Goal: Task Accomplishment & Management: Use online tool/utility

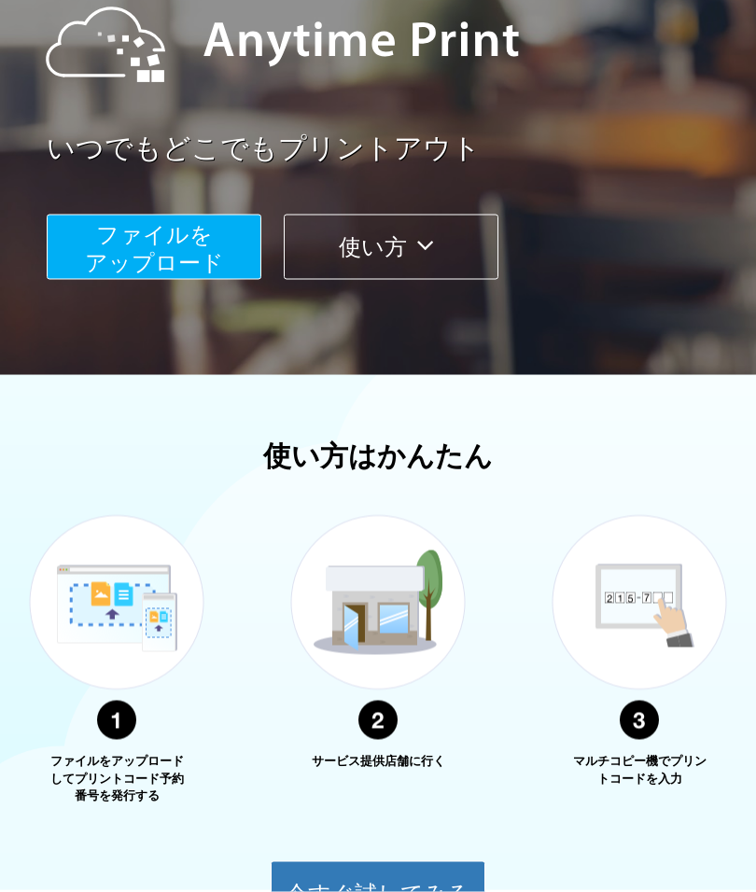
scroll to position [240, 0]
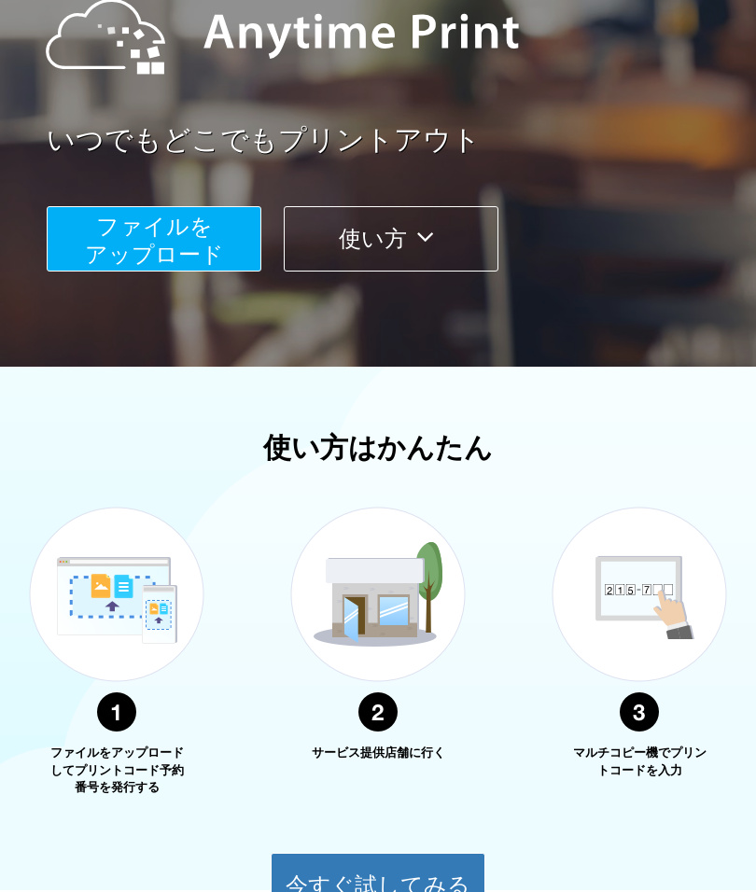
click at [189, 239] on button "ファイルを ​​アップロード" at bounding box center [154, 238] width 215 height 65
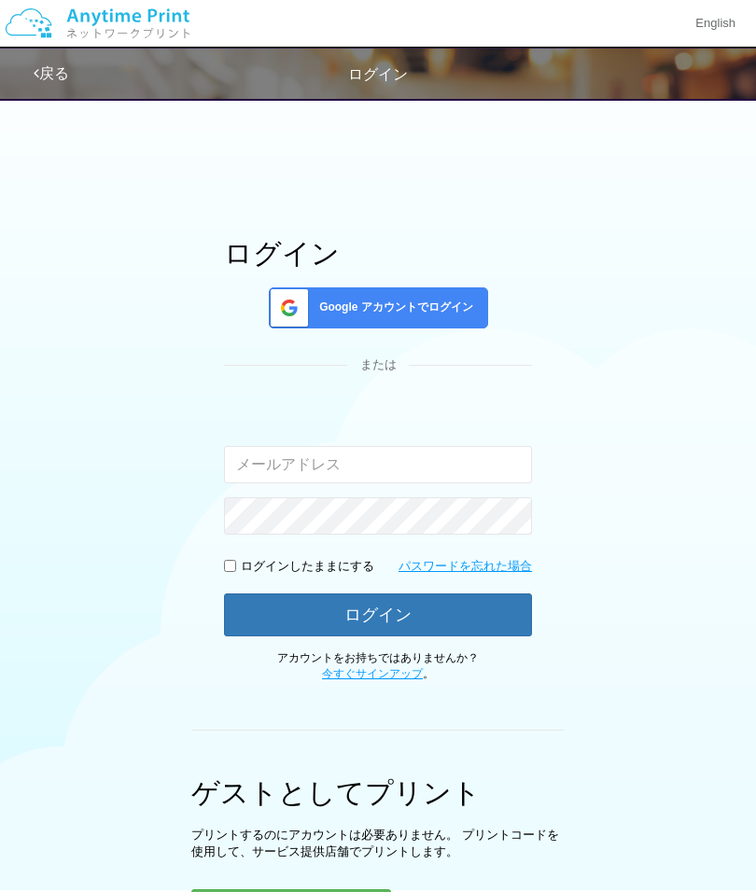
click at [446, 455] on input "email" at bounding box center [378, 464] width 308 height 37
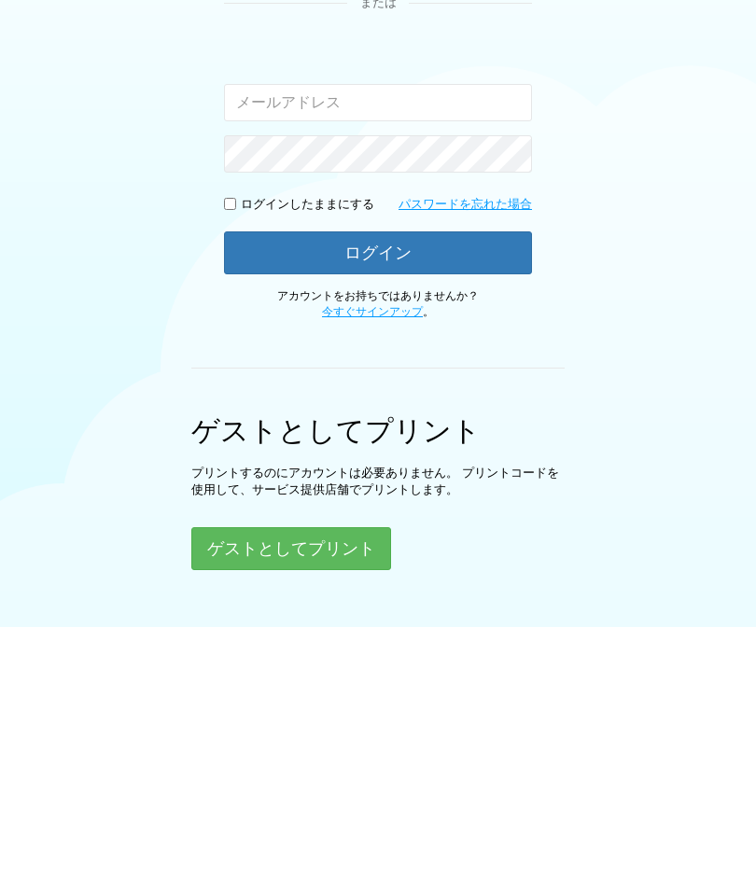
click at [326, 790] on button "ゲストとしてプリント" at bounding box center [291, 811] width 200 height 43
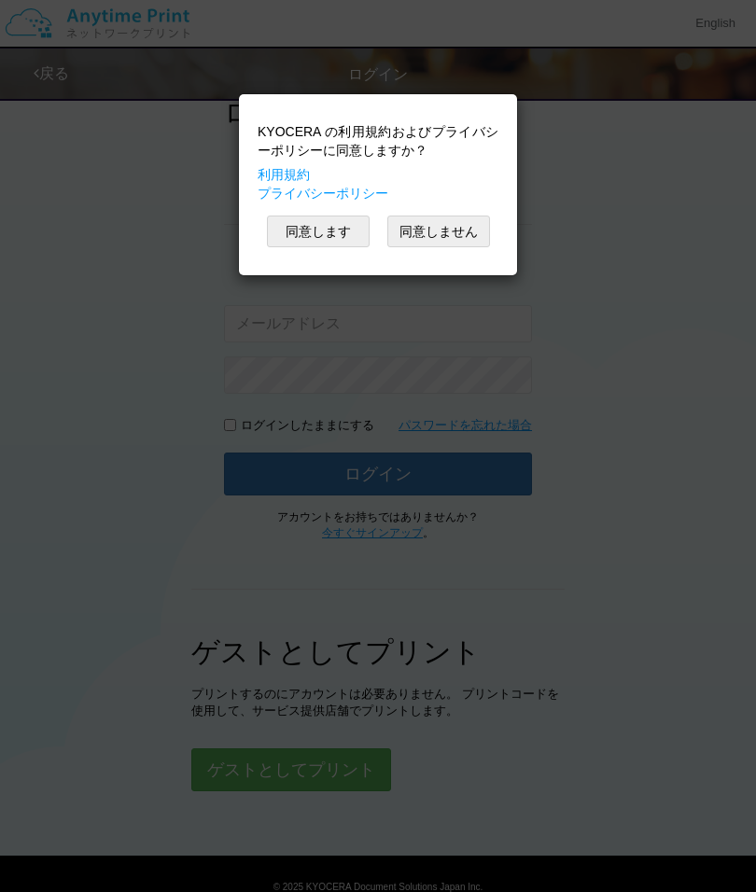
click at [325, 233] on button "同意します" at bounding box center [318, 231] width 103 height 32
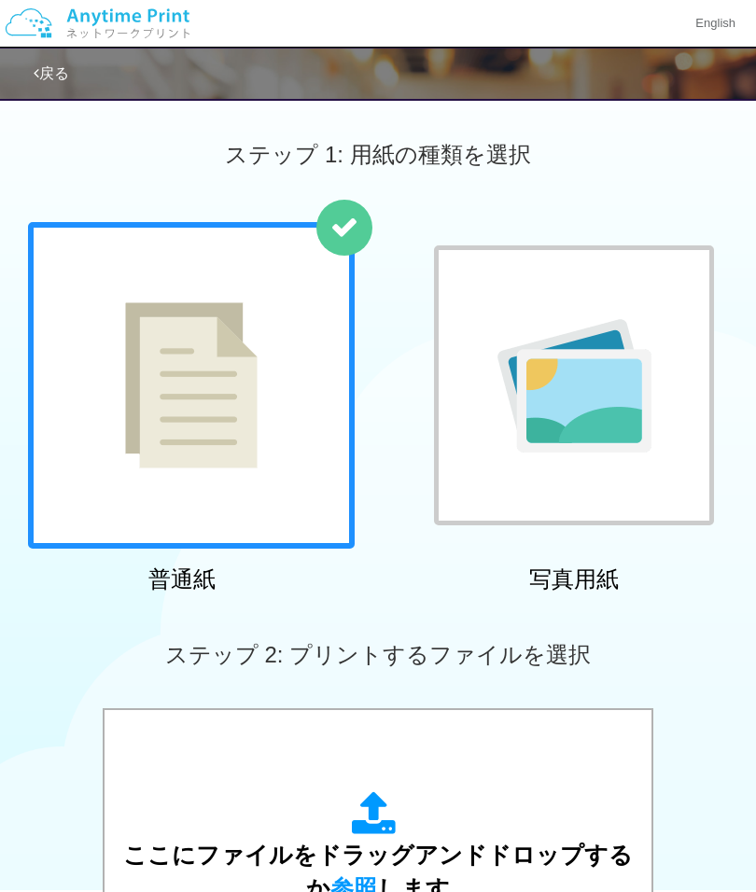
click at [257, 415] on img at bounding box center [191, 385] width 132 height 166
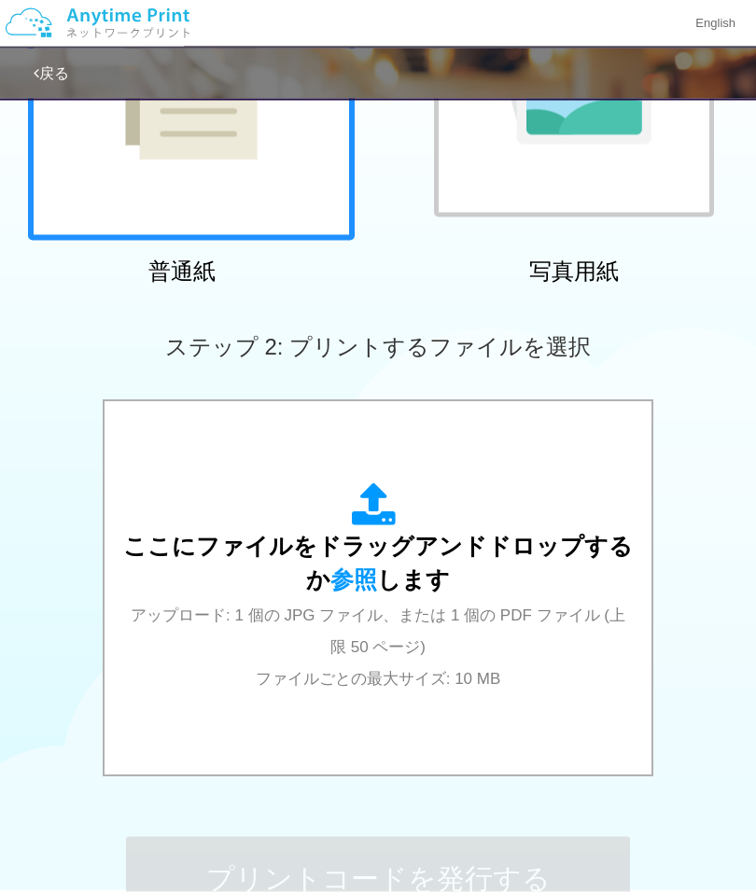
scroll to position [309, 0]
click at [367, 572] on span "参照" at bounding box center [353, 579] width 47 height 26
click at [368, 572] on span "参照" at bounding box center [353, 579] width 47 height 26
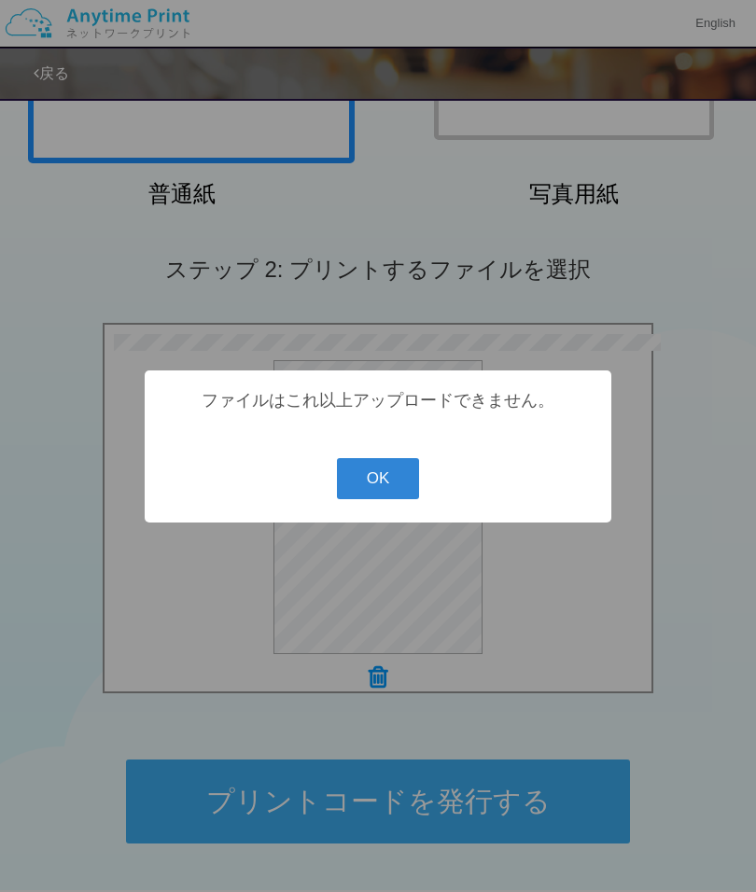
click at [378, 477] on button "OK" at bounding box center [378, 478] width 83 height 41
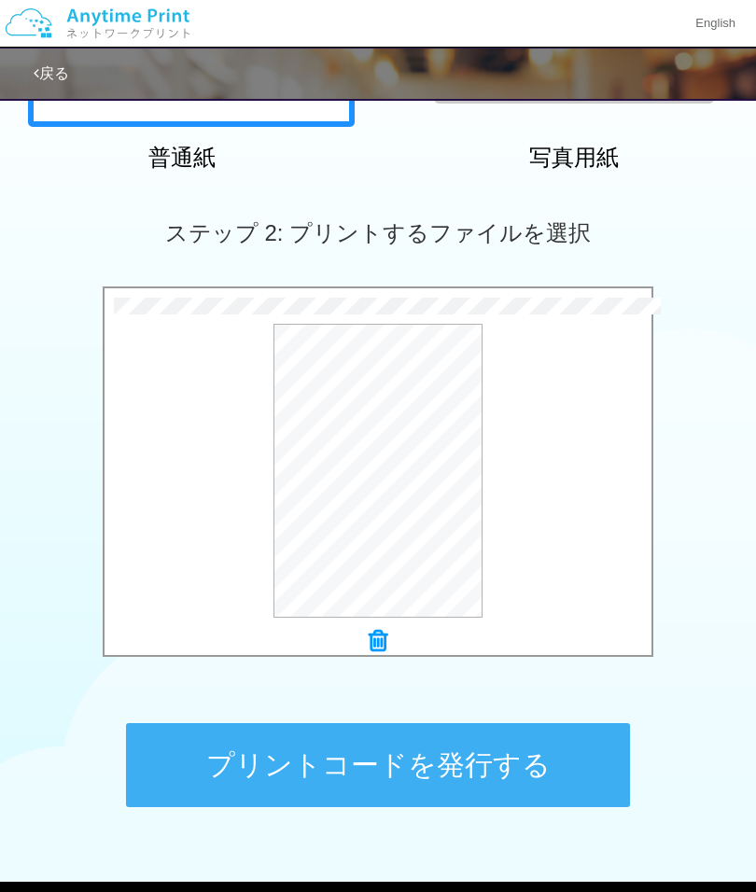
scroll to position [450, 0]
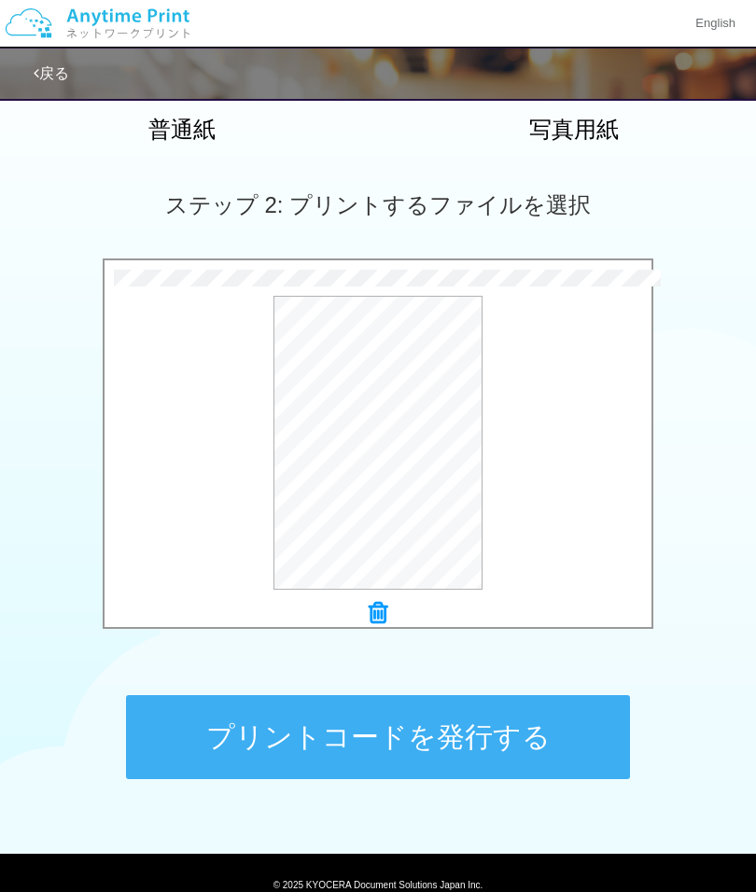
click at [534, 734] on button "プリントコードを発行する" at bounding box center [378, 737] width 504 height 84
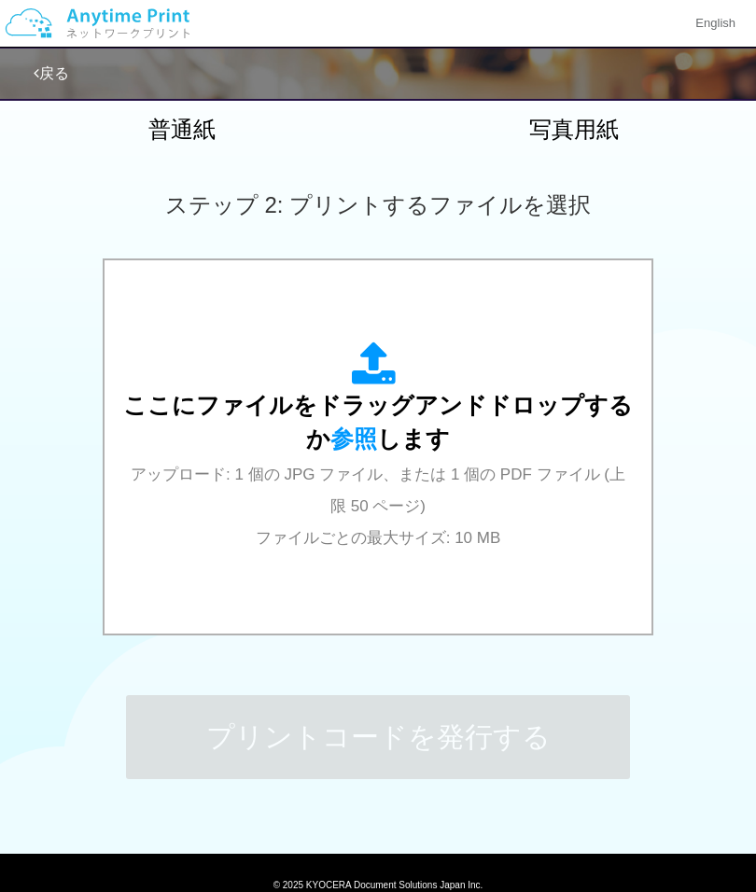
scroll to position [0, 0]
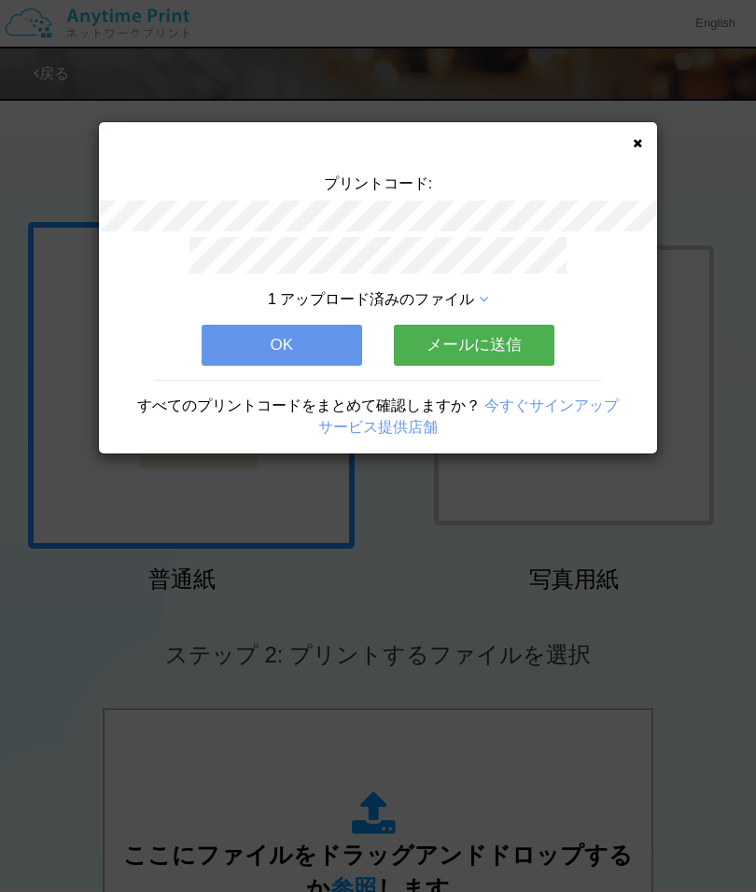
click at [300, 345] on button "OK" at bounding box center [281, 345] width 160 height 41
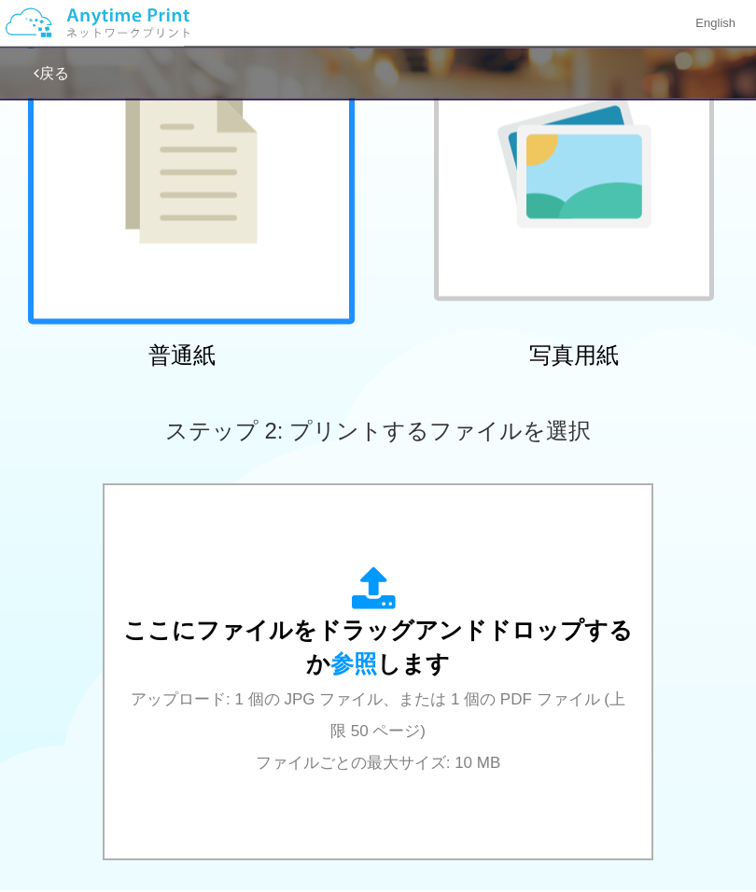
scroll to position [223, 0]
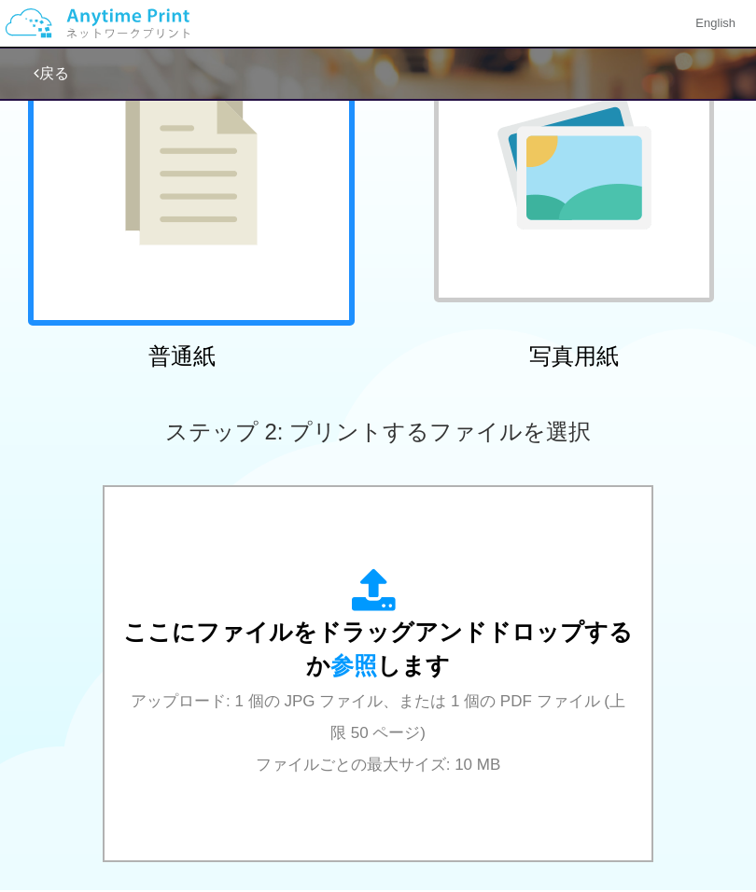
click at [354, 677] on div "ここにファイルをドラッグアンドドロップするか 参照 します アップロード: 1 個の JPG ファイル、または 1 個の PDF ファイル (上限 50 ペー…" at bounding box center [377, 673] width 509 height 211
click at [347, 651] on div "ここにファイルをドラッグアンドドロップするか 参照 します アップロード: 1 個の JPG ファイル、または 1 個の PDF ファイル (上限 50 ペー…" at bounding box center [377, 673] width 509 height 211
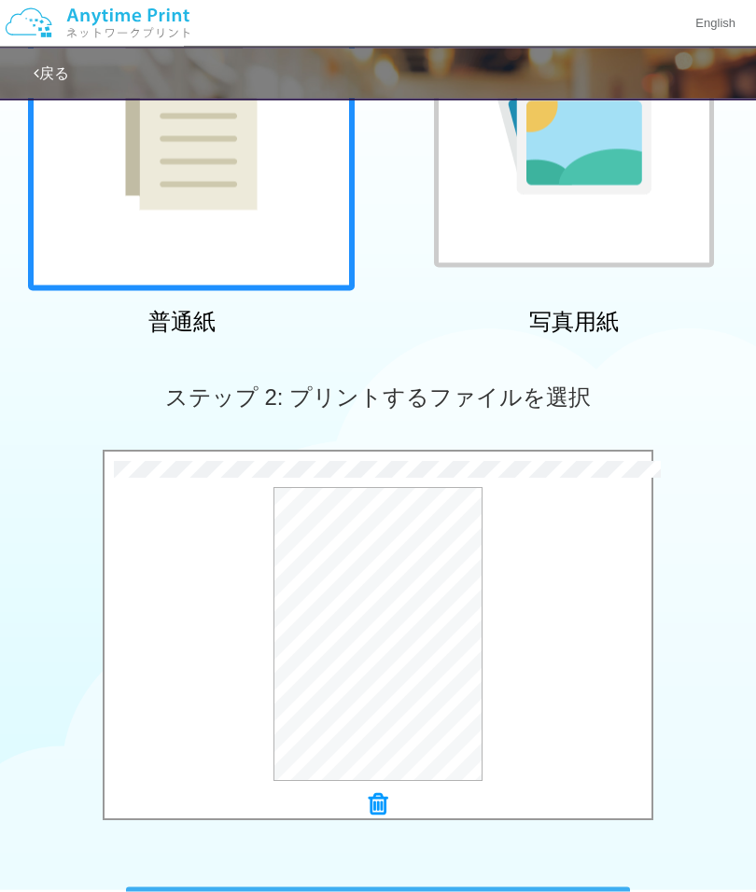
scroll to position [373, 0]
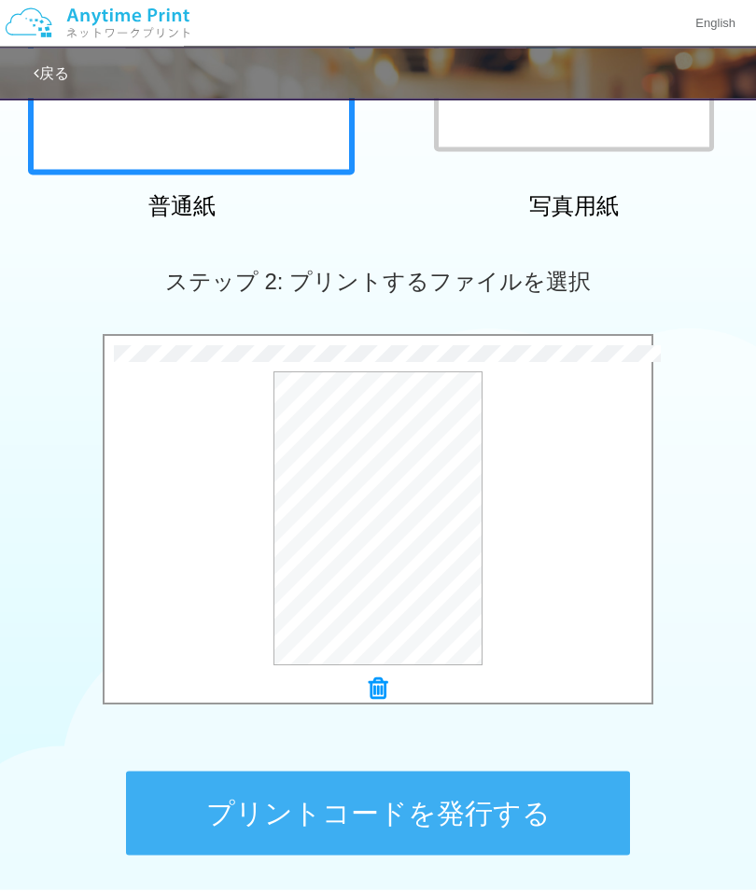
click at [482, 798] on button "プリントコードを発行する" at bounding box center [378, 813] width 504 height 84
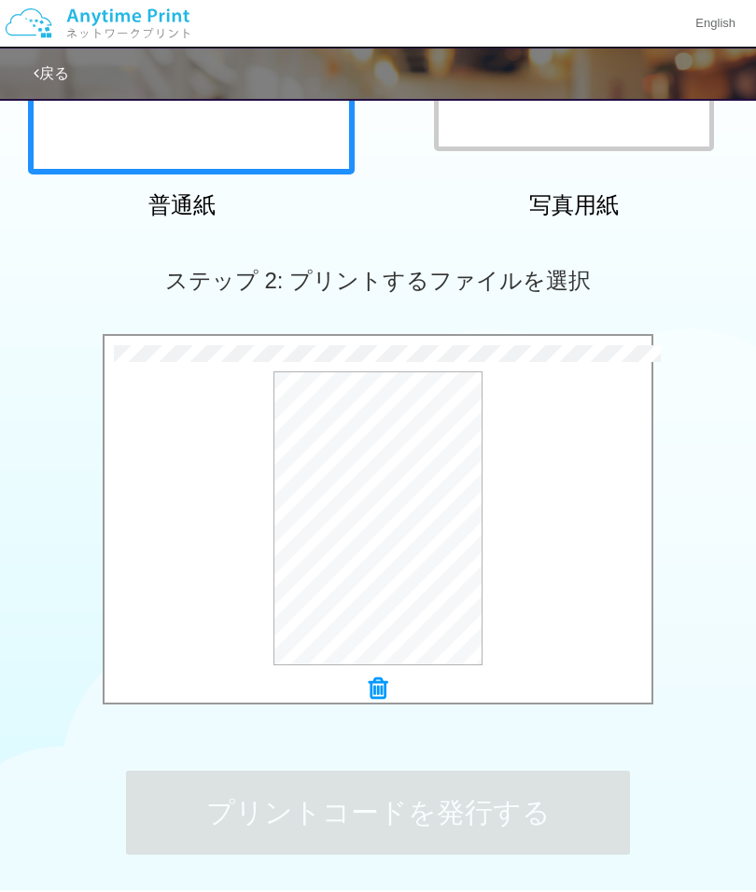
scroll to position [0, 0]
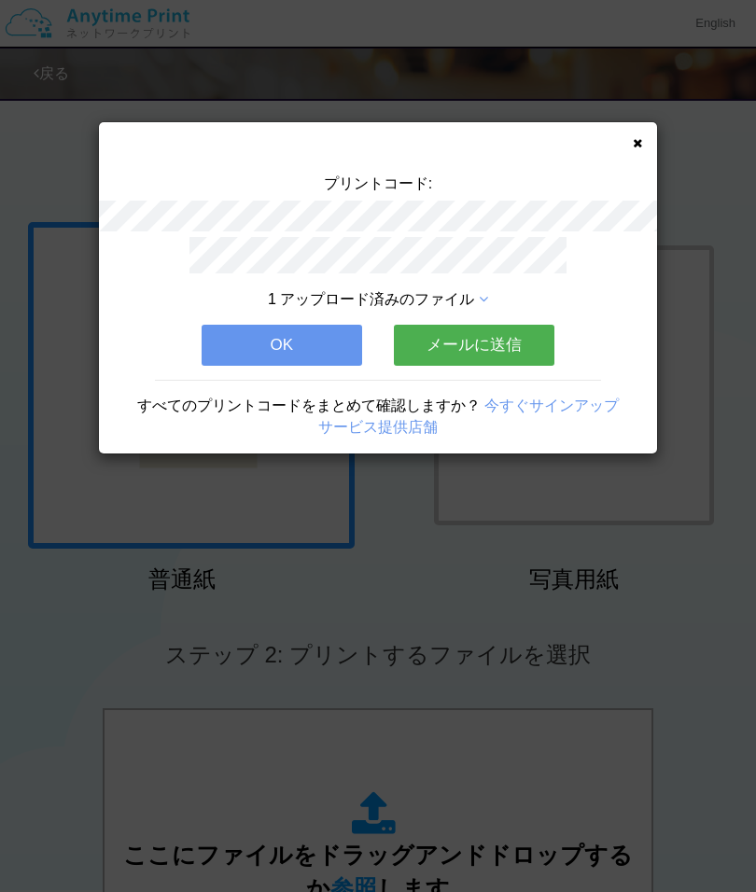
click at [310, 354] on button "OK" at bounding box center [281, 345] width 160 height 41
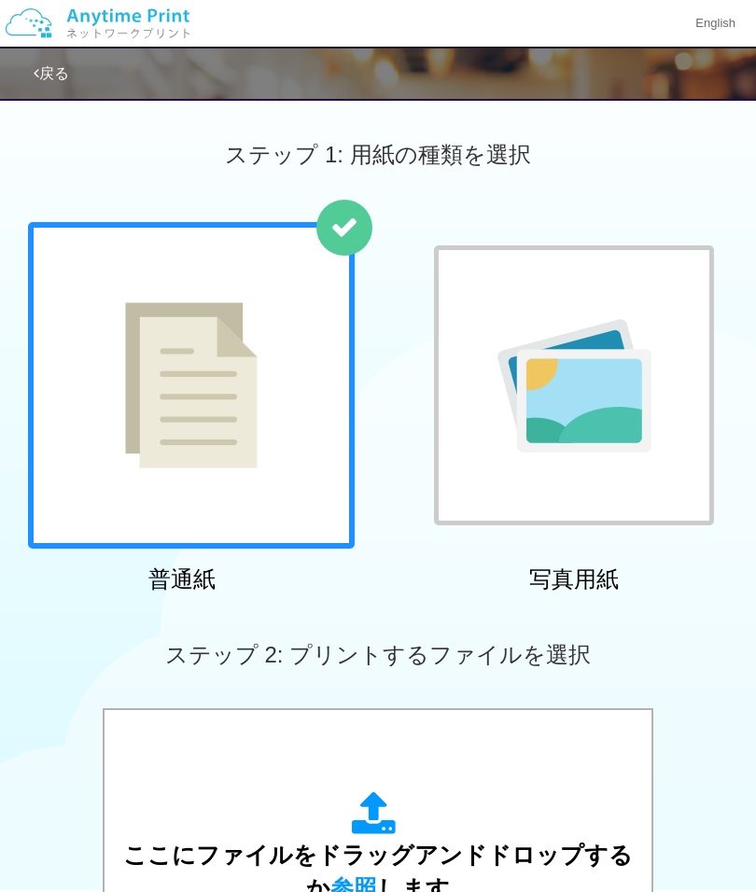
scroll to position [76, 0]
